Goal: Find specific page/section: Find specific page/section

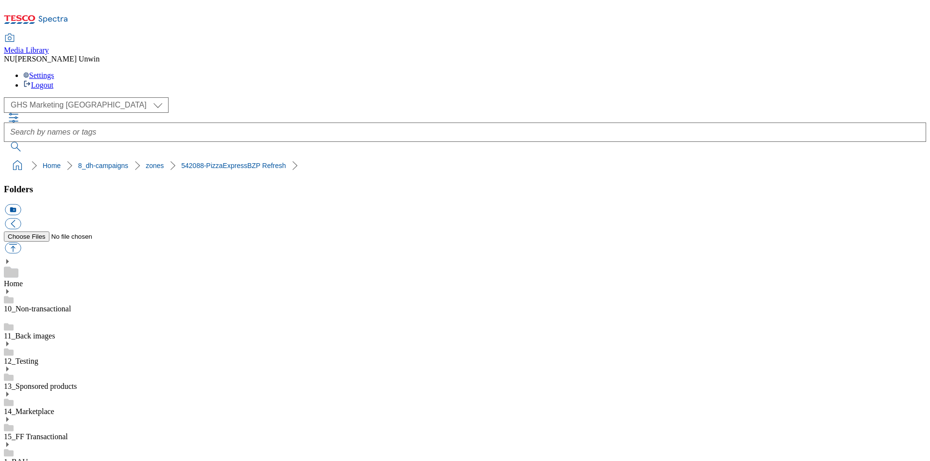
scroll to position [457, 0]
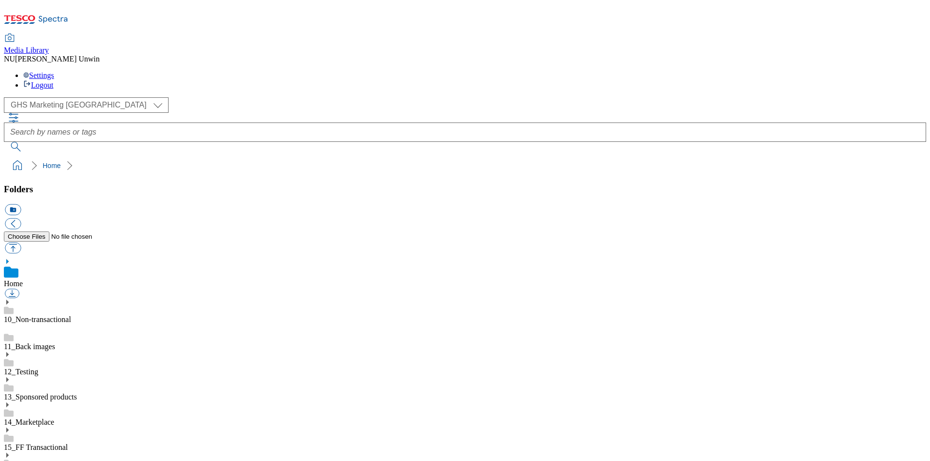
scroll to position [6, 0]
